Goal: Information Seeking & Learning: Find specific page/section

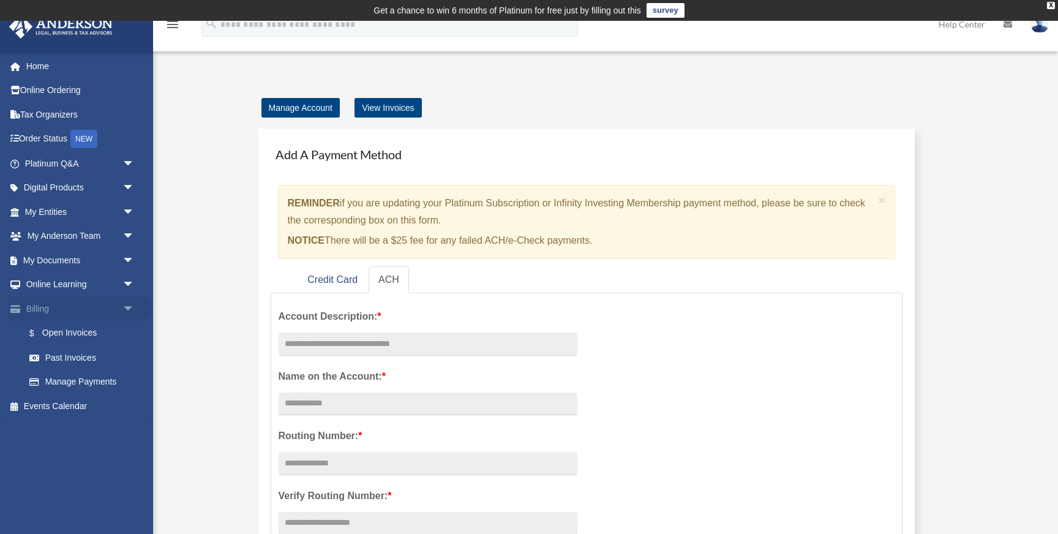
click at [127, 307] on span "arrow_drop_down" at bounding box center [134, 308] width 24 height 25
click at [126, 282] on span "arrow_drop_down" at bounding box center [134, 284] width 24 height 25
click at [56, 305] on link "Courses" at bounding box center [85, 308] width 136 height 24
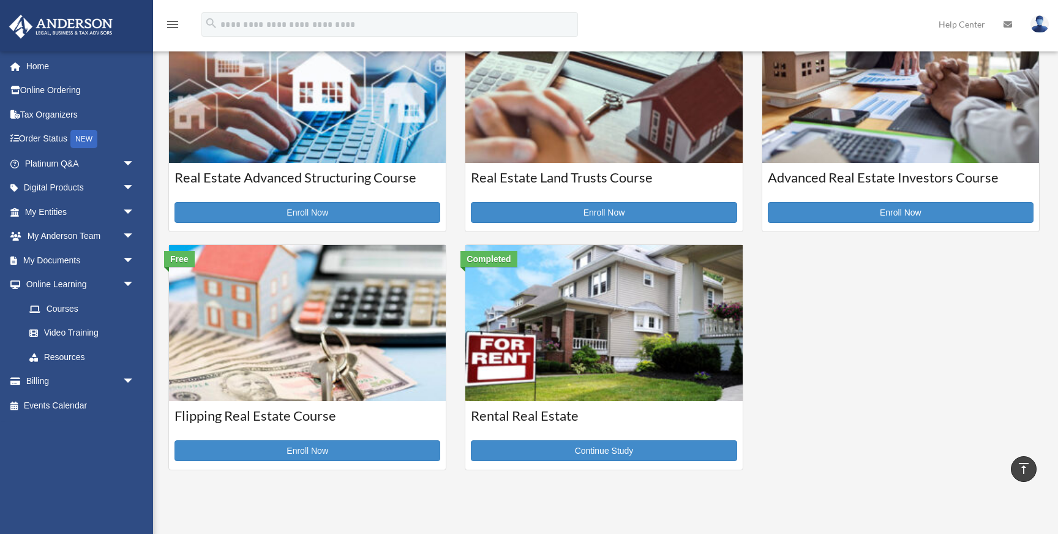
scroll to position [305, 0]
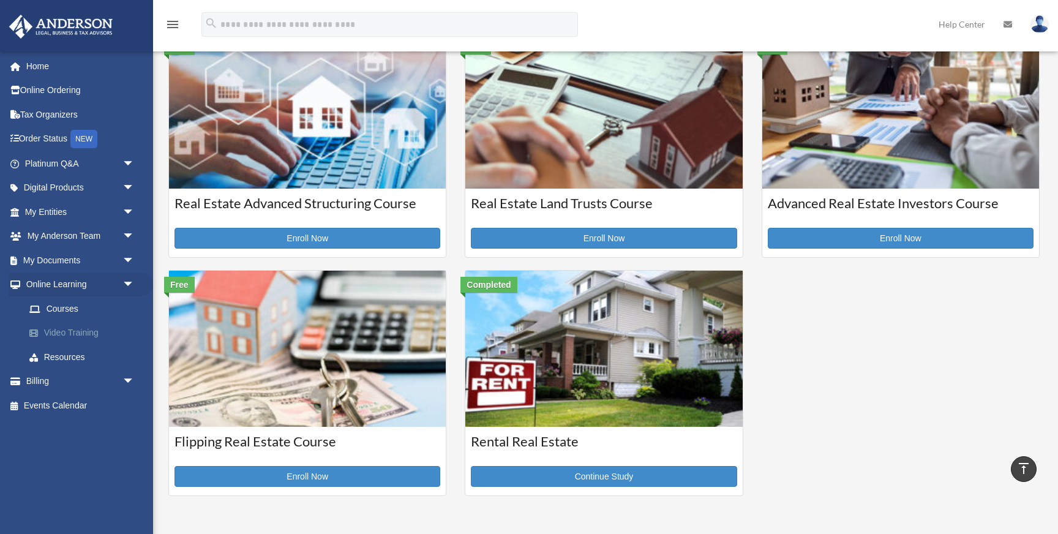
click at [63, 331] on link "Video Training" at bounding box center [85, 333] width 136 height 24
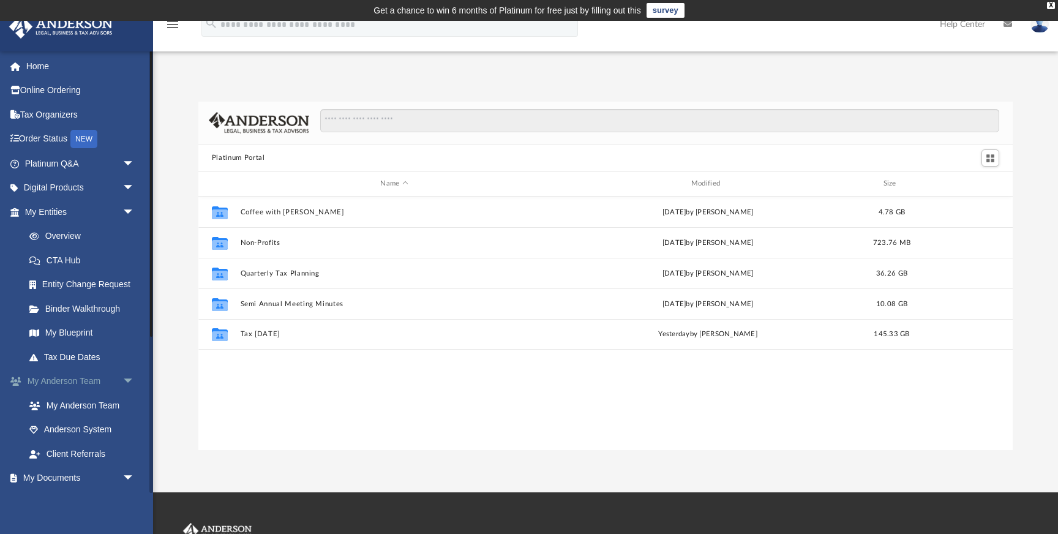
scroll to position [278, 814]
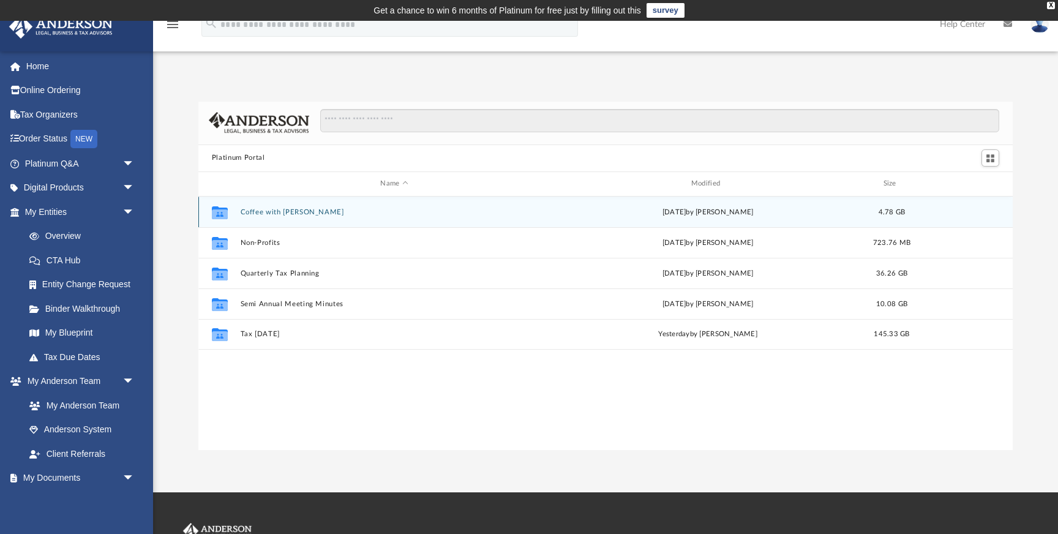
click at [251, 216] on div "Collaborated Folder Coffee with Carl Wed Aug 16 2023 by Matthew Moore 4.78 GB" at bounding box center [605, 212] width 814 height 31
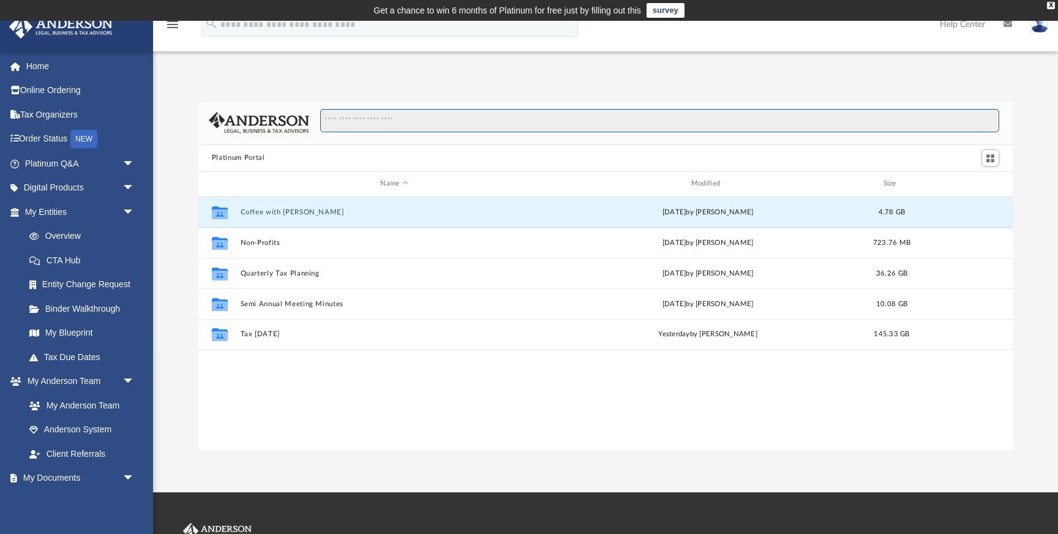
click at [364, 122] on input "Search files and folders" at bounding box center [660, 120] width 680 height 23
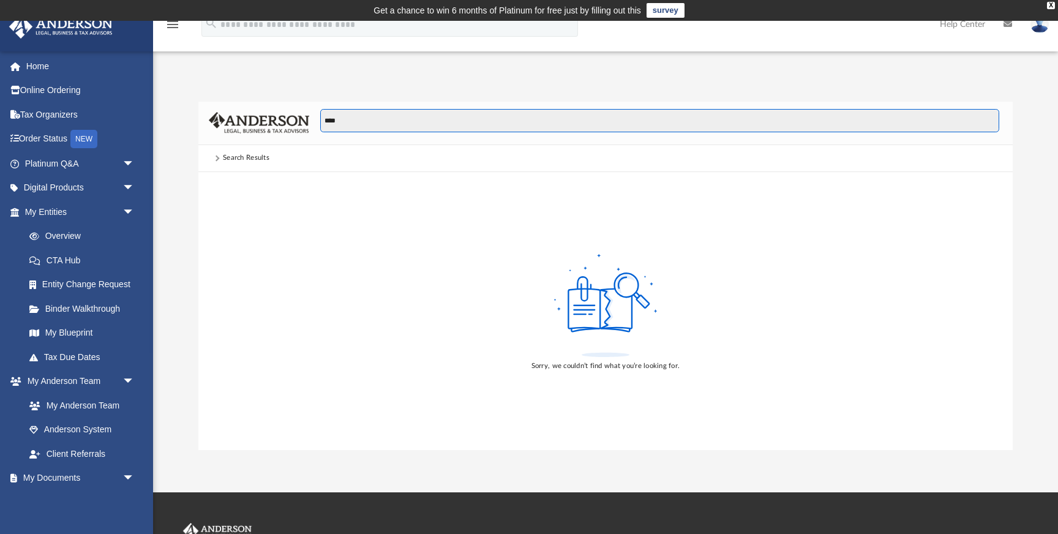
drag, startPoint x: 345, startPoint y: 118, endPoint x: 317, endPoint y: 120, distance: 27.6
click at [318, 119] on div "****" at bounding box center [654, 127] width 690 height 36
click at [339, 124] on input "**********" at bounding box center [660, 120] width 680 height 23
type input "**********"
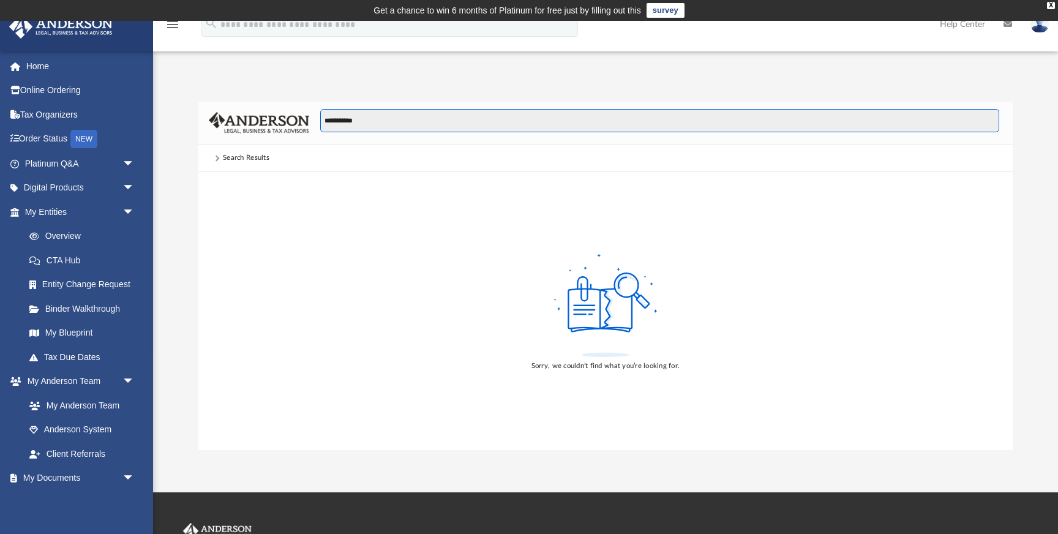
click at [326, 119] on input "**********" at bounding box center [660, 120] width 680 height 23
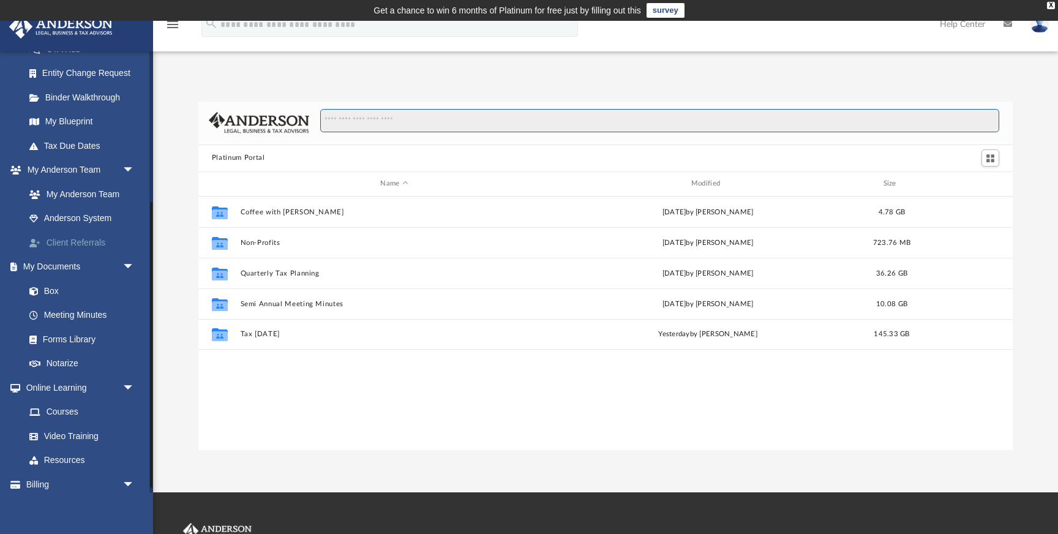
scroll to position [242, 0]
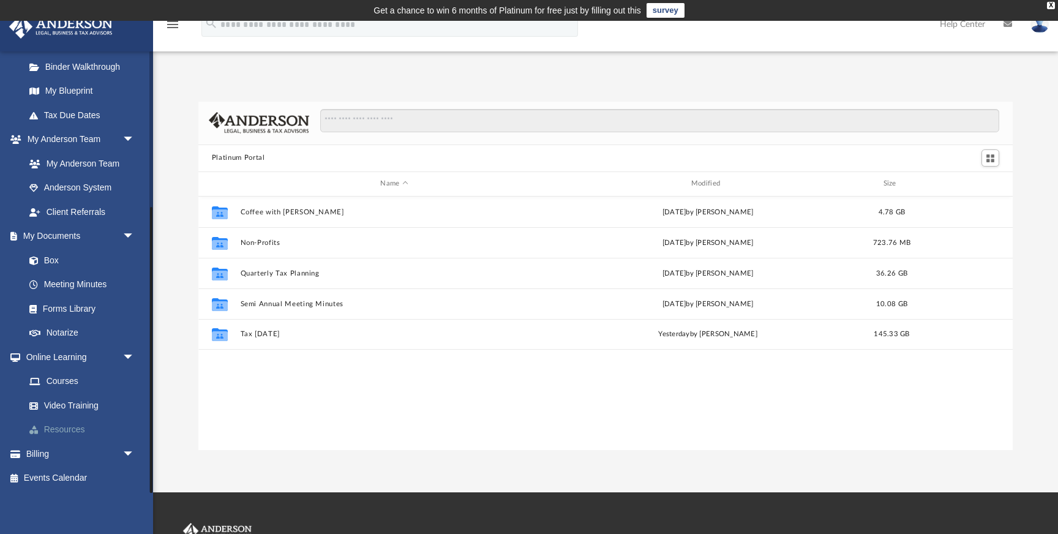
click at [61, 429] on link "Resources" at bounding box center [85, 430] width 136 height 24
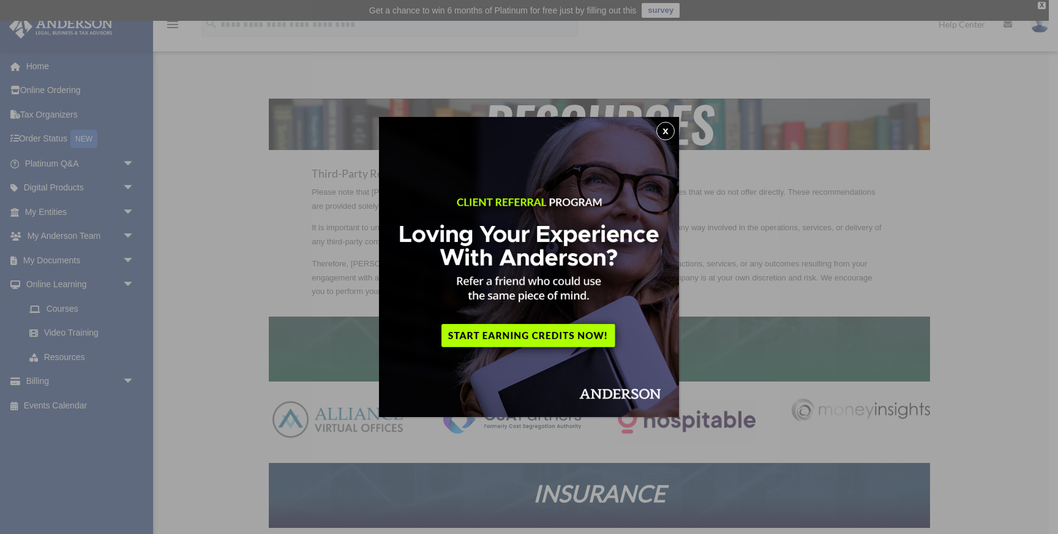
click at [667, 130] on button "x" at bounding box center [665, 131] width 18 height 18
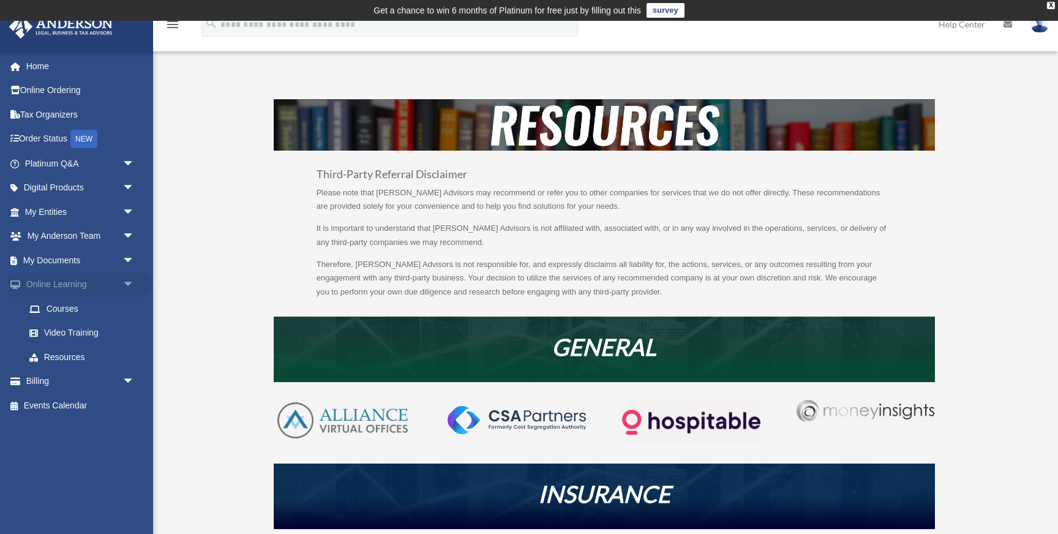
click at [127, 280] on span "arrow_drop_down" at bounding box center [134, 284] width 24 height 25
click at [132, 188] on span "arrow_drop_down" at bounding box center [134, 188] width 24 height 25
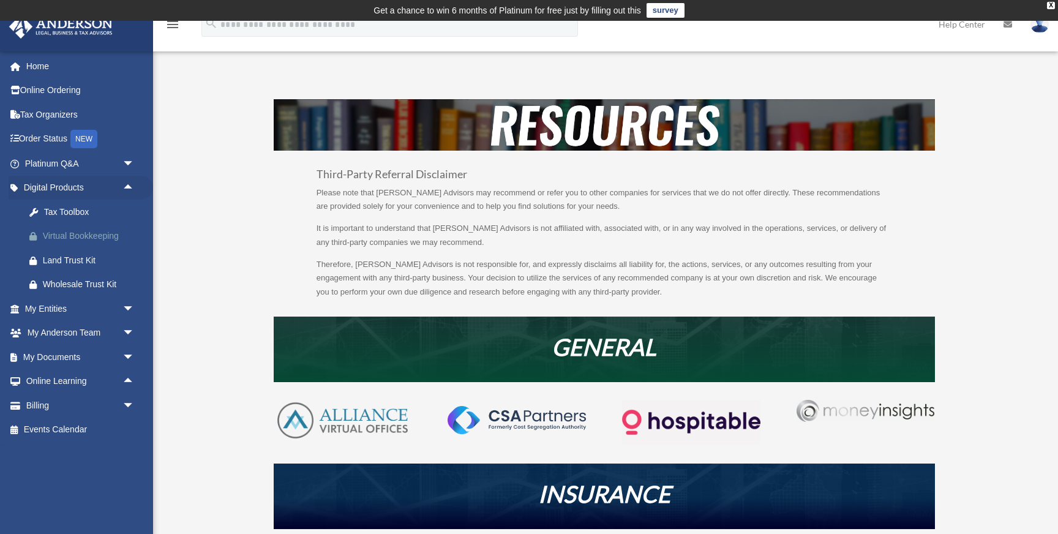
click at [57, 237] on div "Virtual Bookkeeping" at bounding box center [90, 235] width 95 height 15
click at [129, 307] on span "arrow_drop_down" at bounding box center [134, 308] width 24 height 25
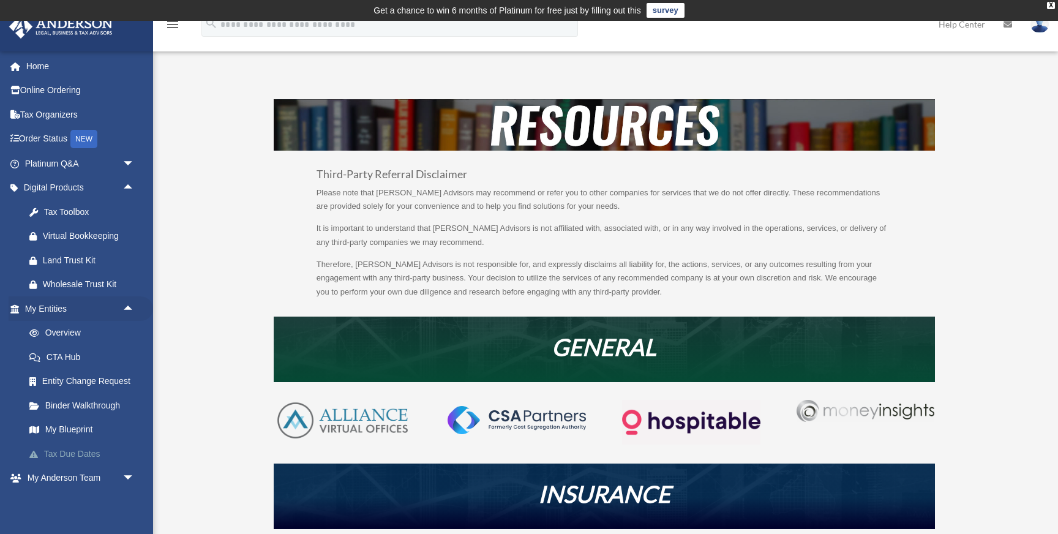
click at [67, 449] on link "Tax Due Dates" at bounding box center [85, 453] width 136 height 24
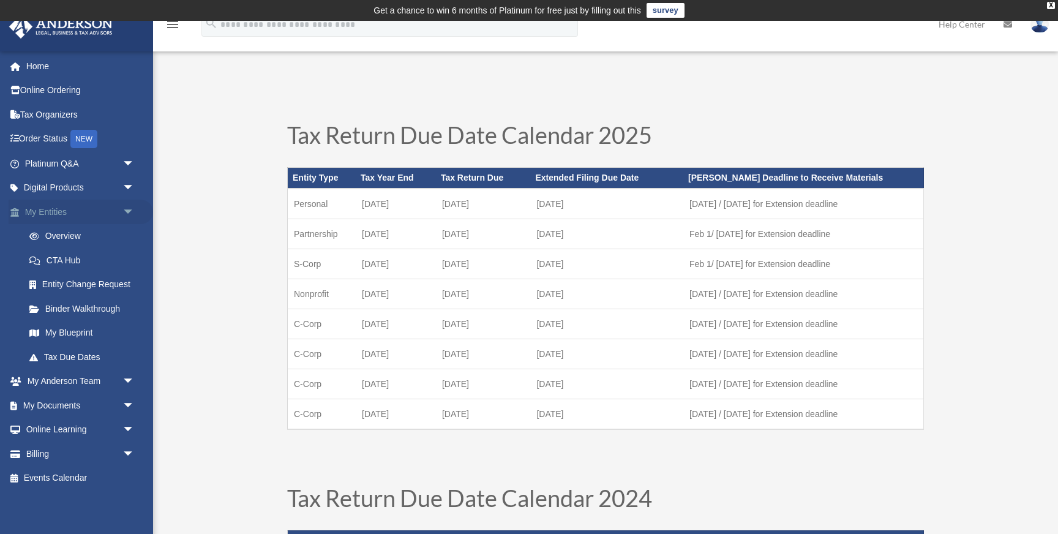
click at [130, 207] on span "arrow_drop_down" at bounding box center [134, 212] width 24 height 25
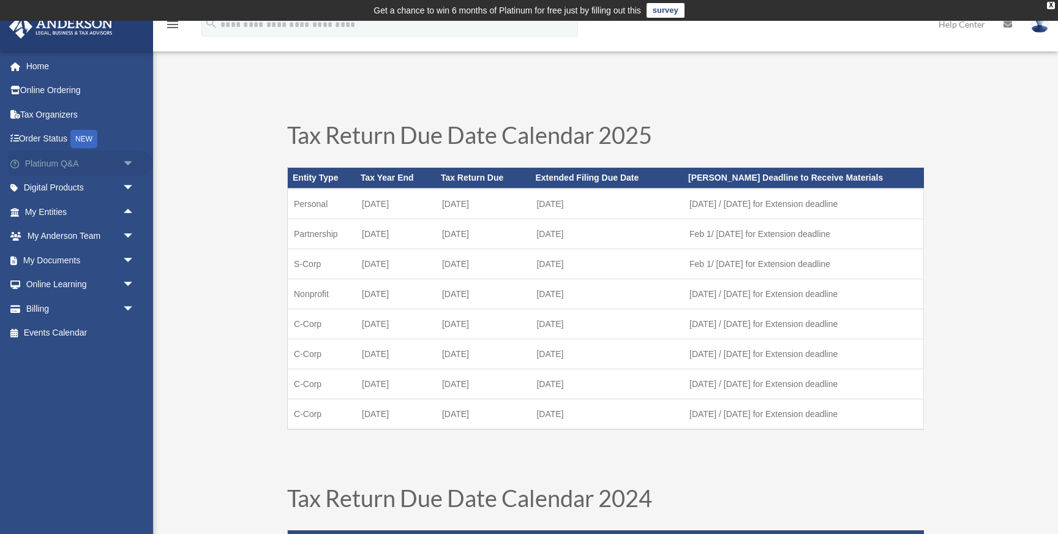
click at [128, 161] on span "arrow_drop_down" at bounding box center [134, 163] width 24 height 25
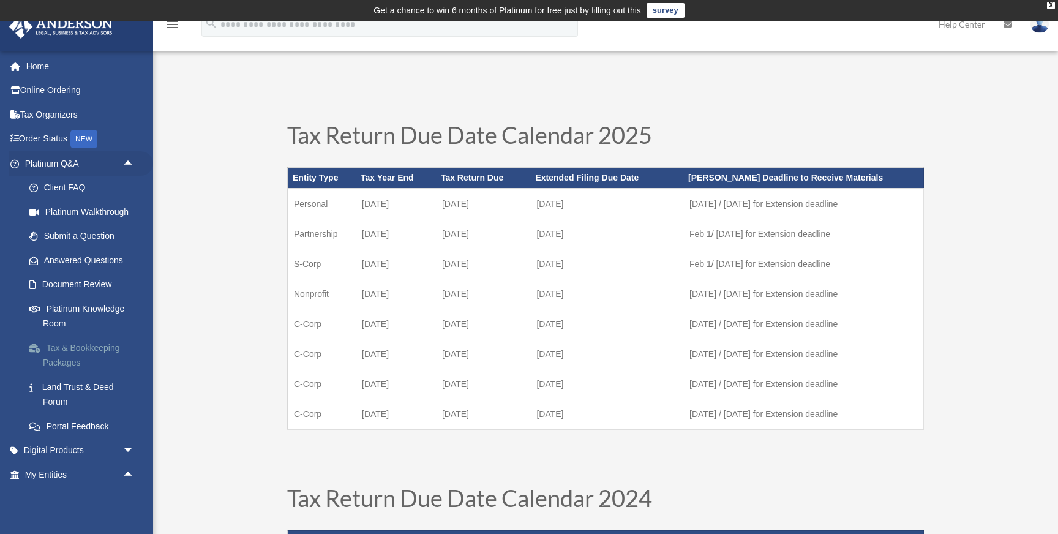
click at [67, 347] on link "Tax & Bookkeeping Packages" at bounding box center [85, 354] width 136 height 39
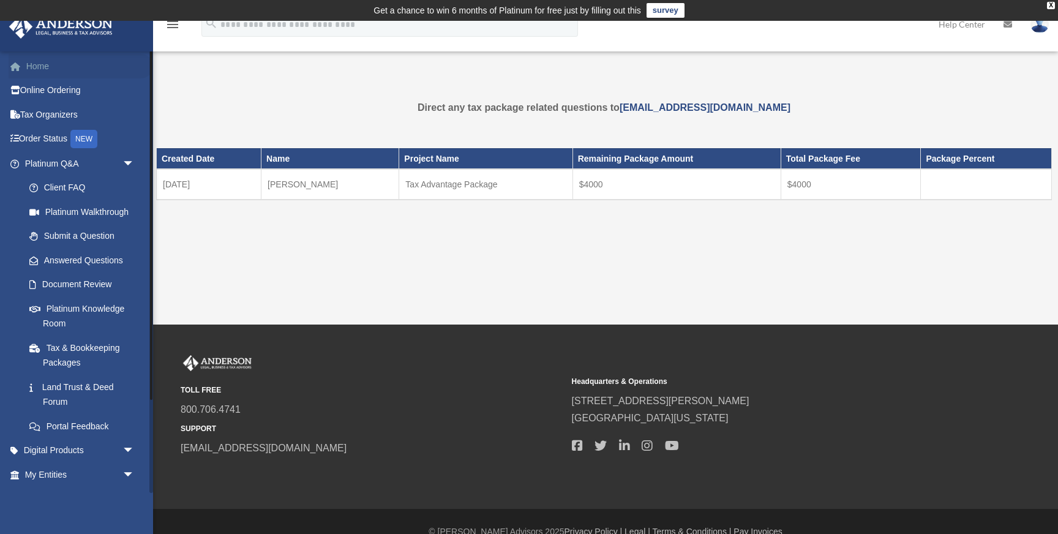
click at [45, 67] on link "Home" at bounding box center [81, 66] width 144 height 24
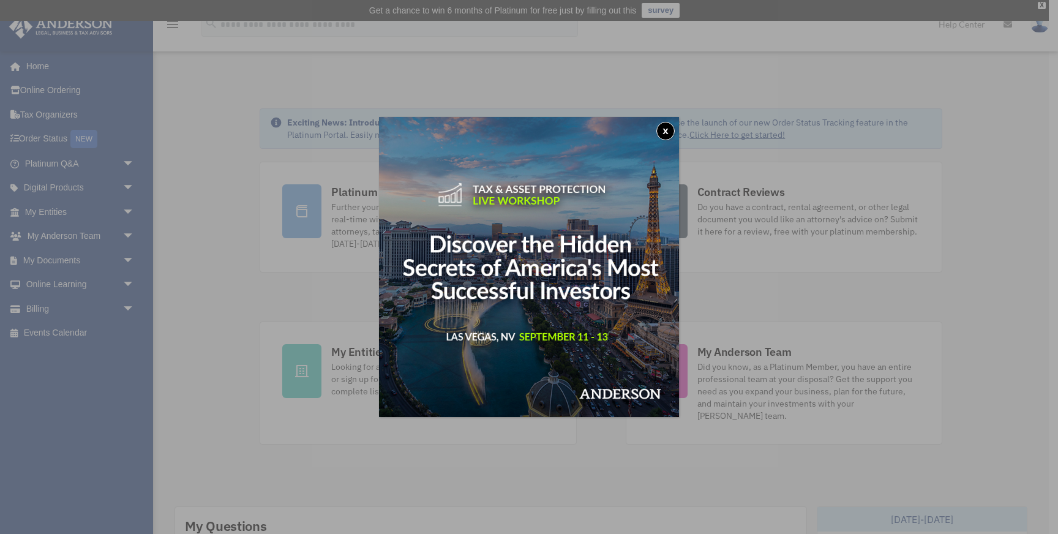
click at [667, 129] on button "x" at bounding box center [665, 131] width 18 height 18
